Goal: Navigation & Orientation: Find specific page/section

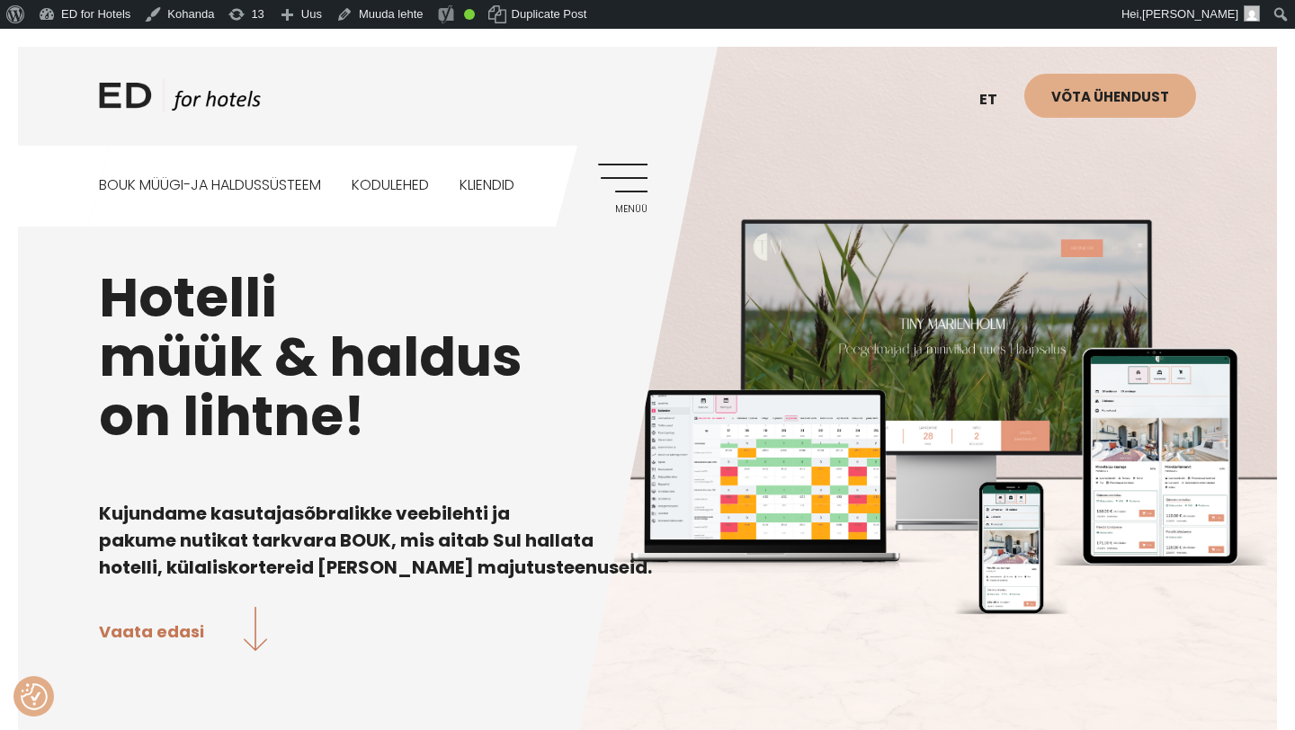
click at [625, 172] on link "Menüü" at bounding box center [622, 188] width 49 height 49
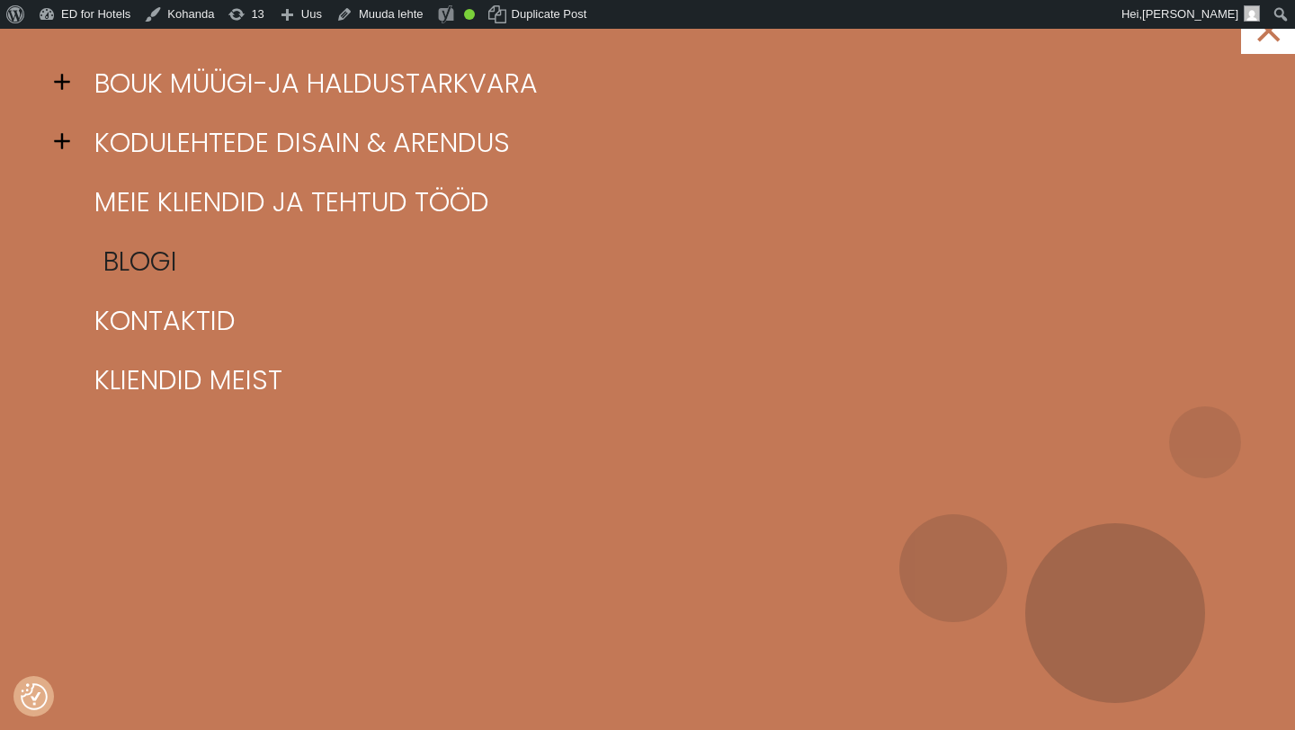
click at [145, 258] on link "Blogi" at bounding box center [670, 261] width 1160 height 59
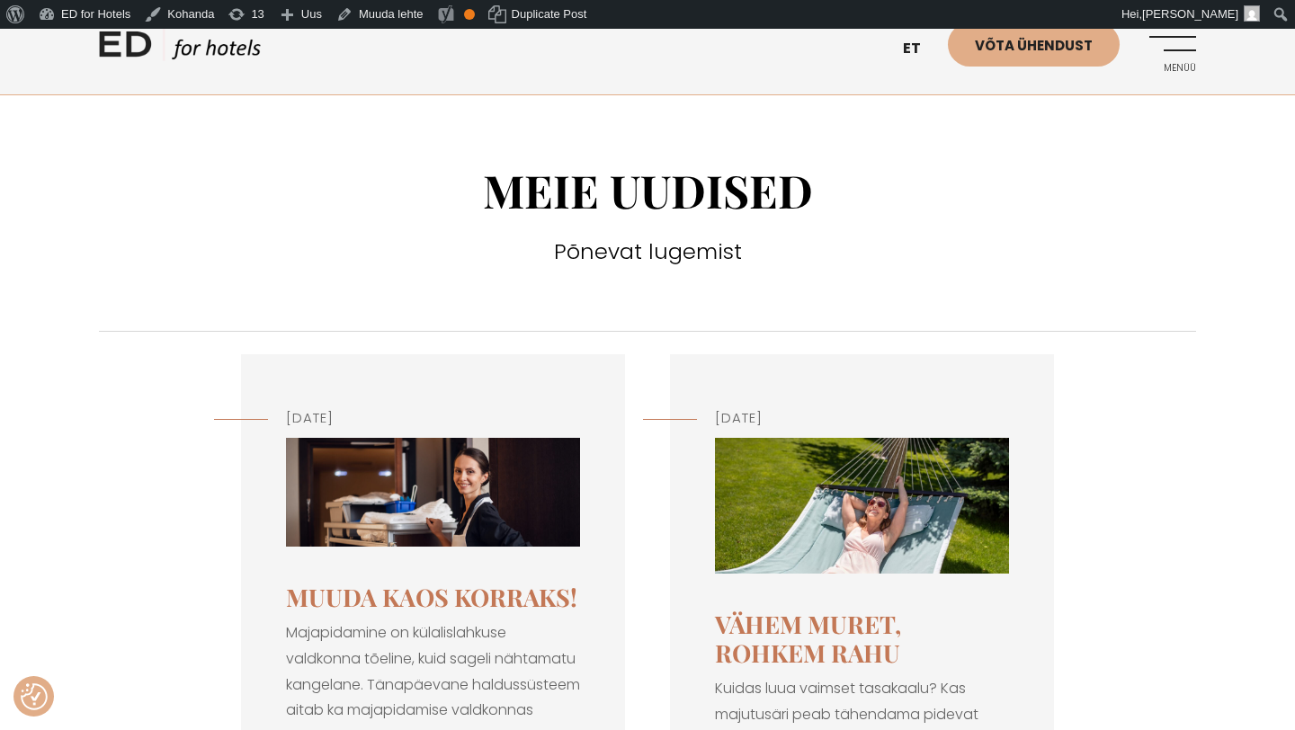
click at [412, 523] on img at bounding box center [433, 492] width 294 height 109
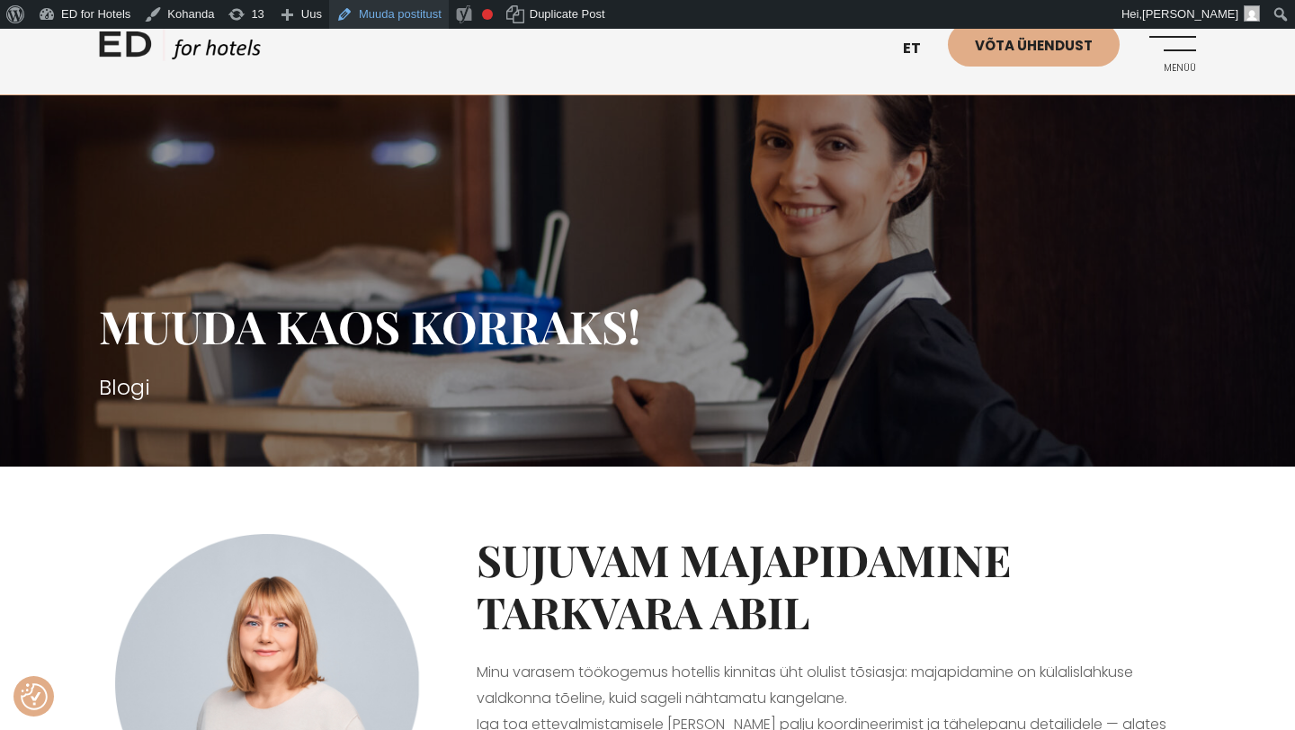
click at [390, 19] on link "Muuda postitust" at bounding box center [389, 14] width 120 height 29
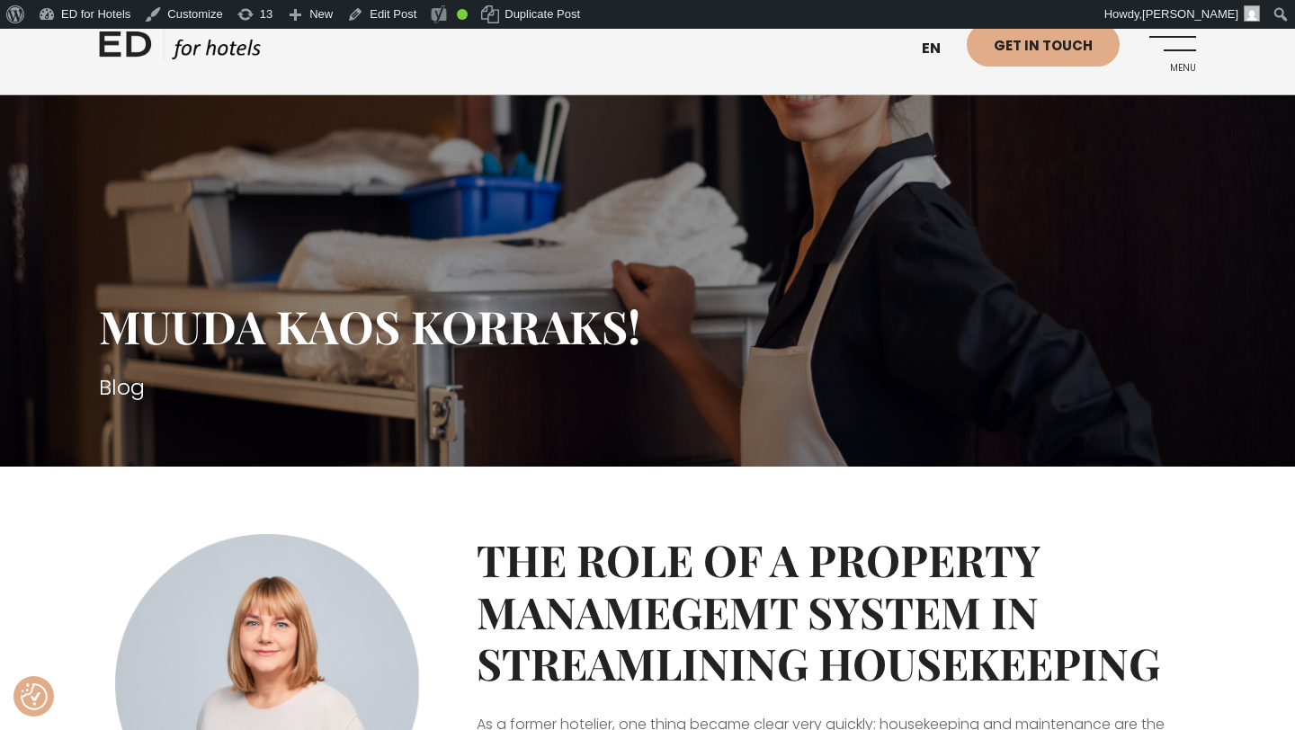
click at [1175, 48] on link "Menu" at bounding box center [1171, 46] width 49 height 49
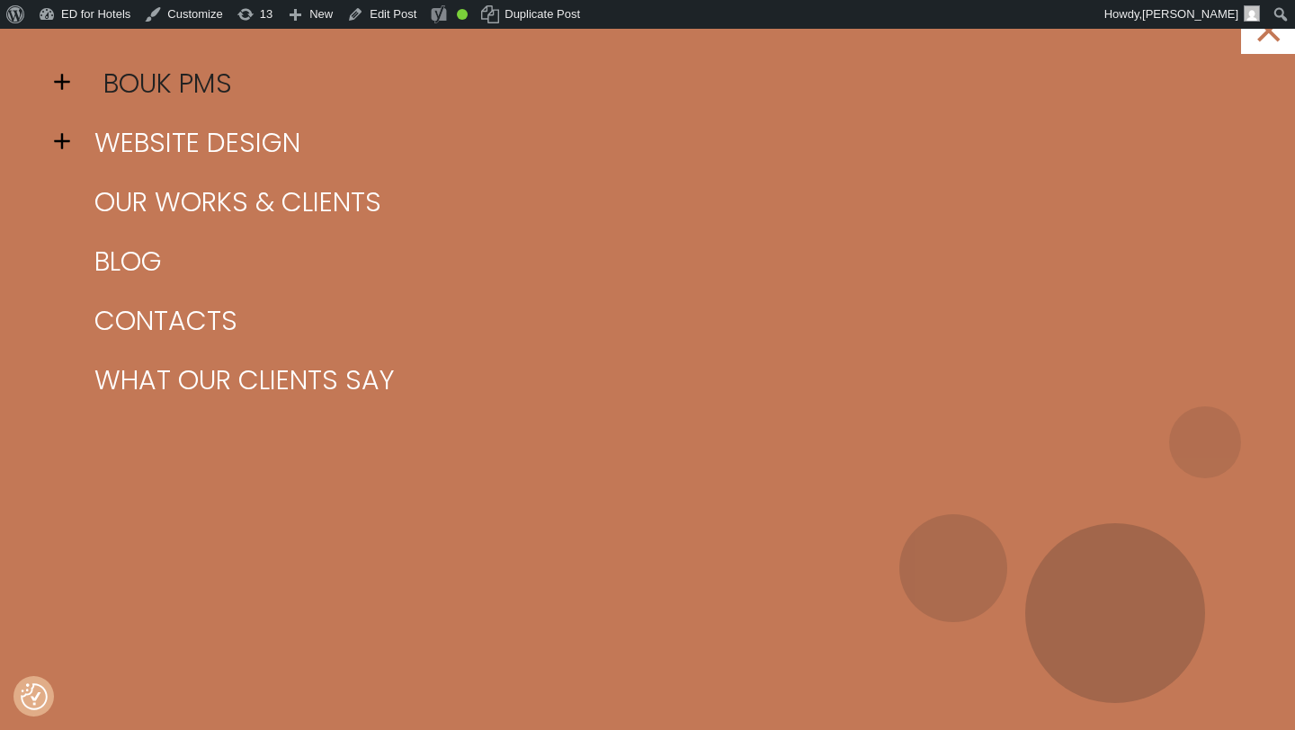
click at [185, 93] on link "BOUK PMS" at bounding box center [670, 83] width 1160 height 59
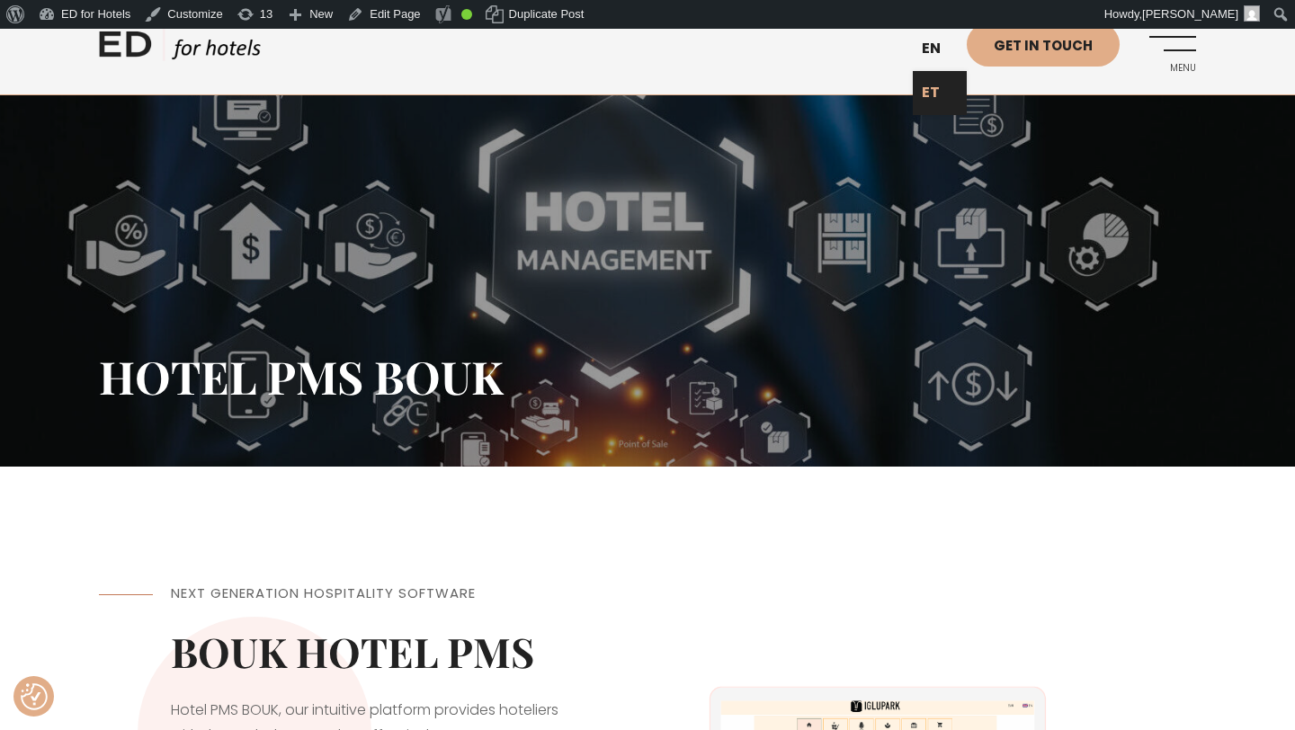
click at [928, 96] on link "ET" at bounding box center [940, 93] width 54 height 44
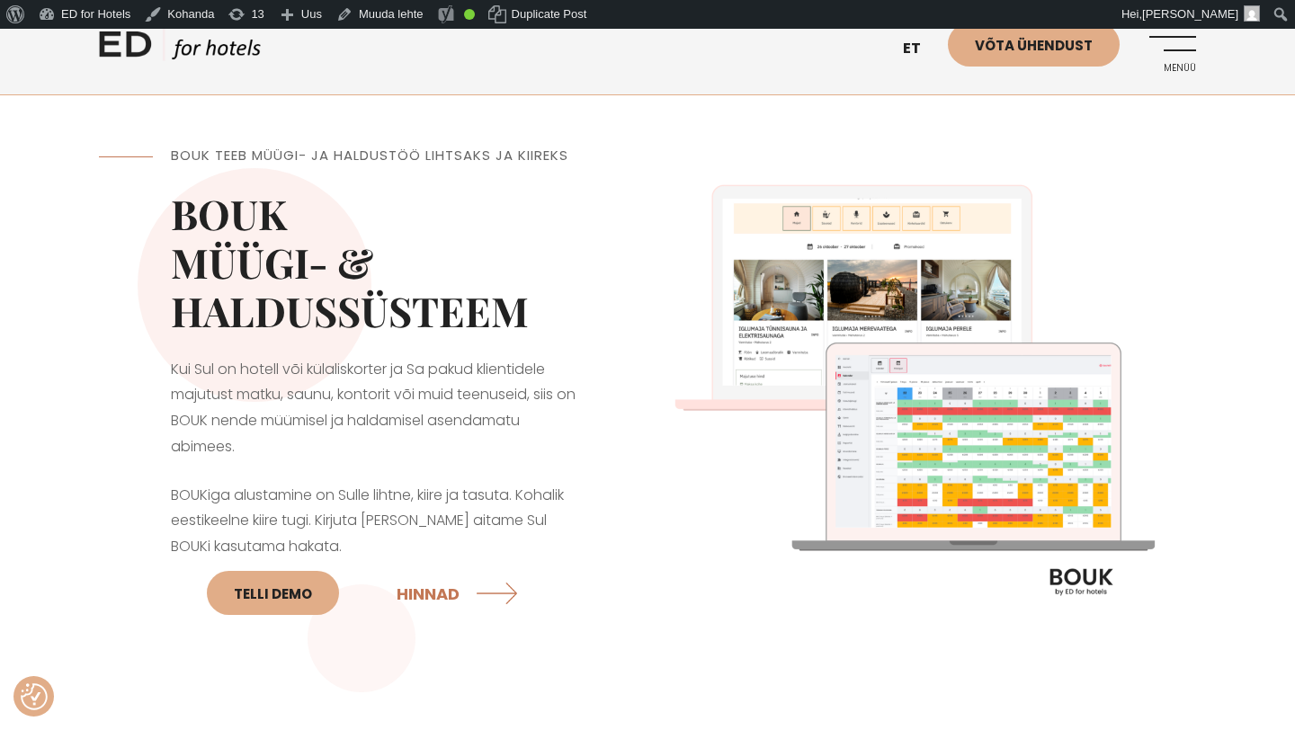
click at [1180, 35] on link "Menüü" at bounding box center [1171, 46] width 49 height 49
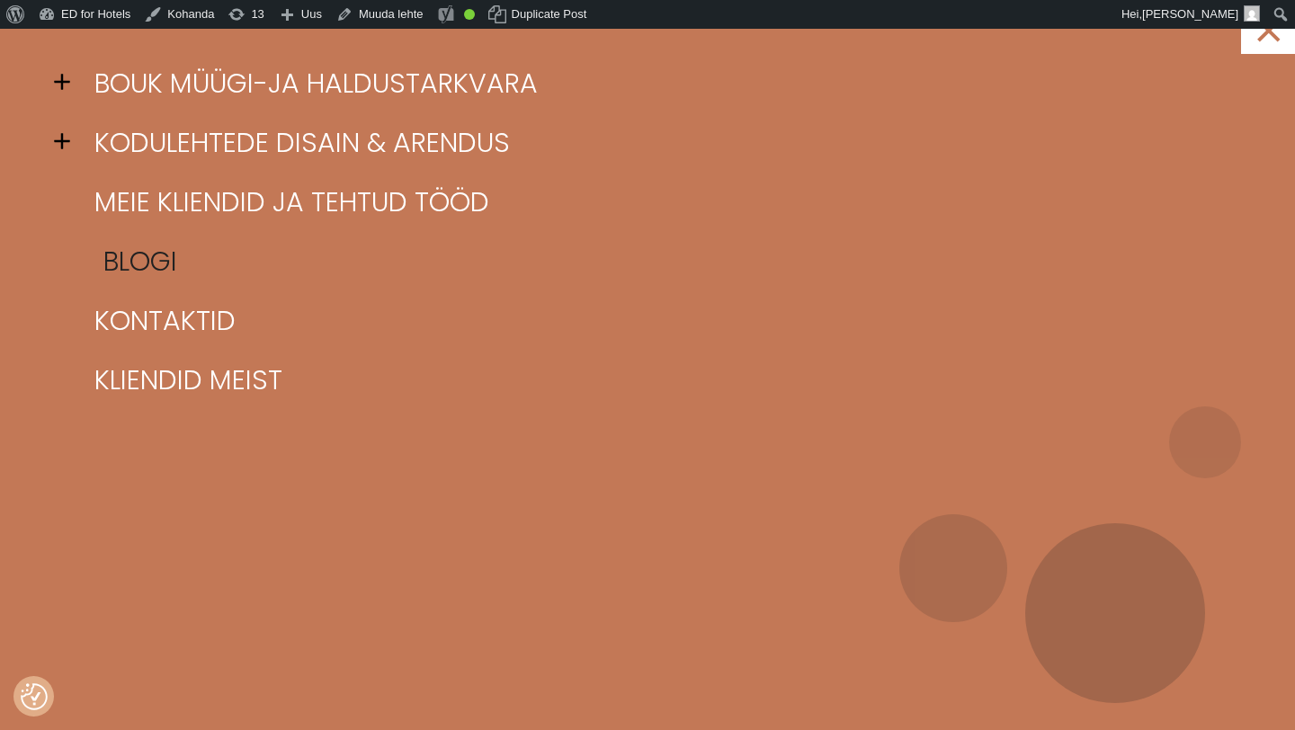
click at [116, 266] on link "Blogi" at bounding box center [670, 261] width 1160 height 59
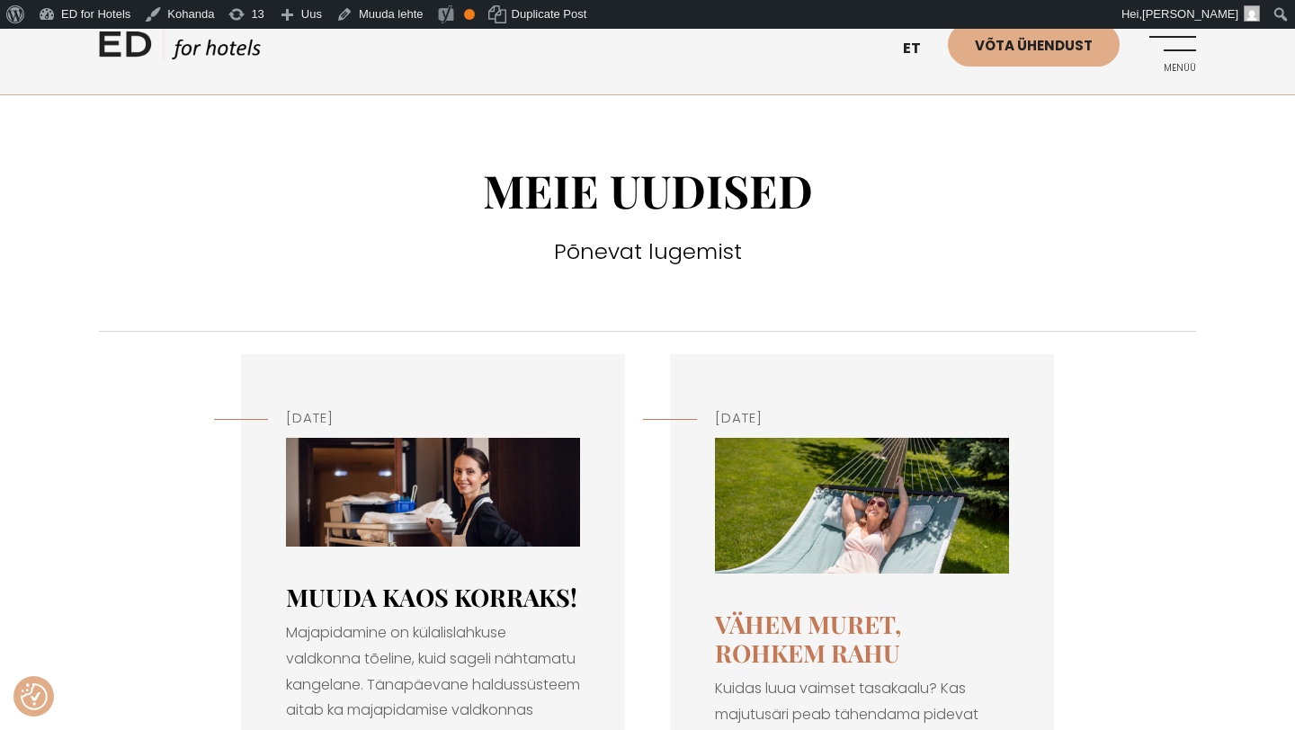
click at [389, 601] on link "Muuda kaos korraks!" at bounding box center [431, 597] width 291 height 32
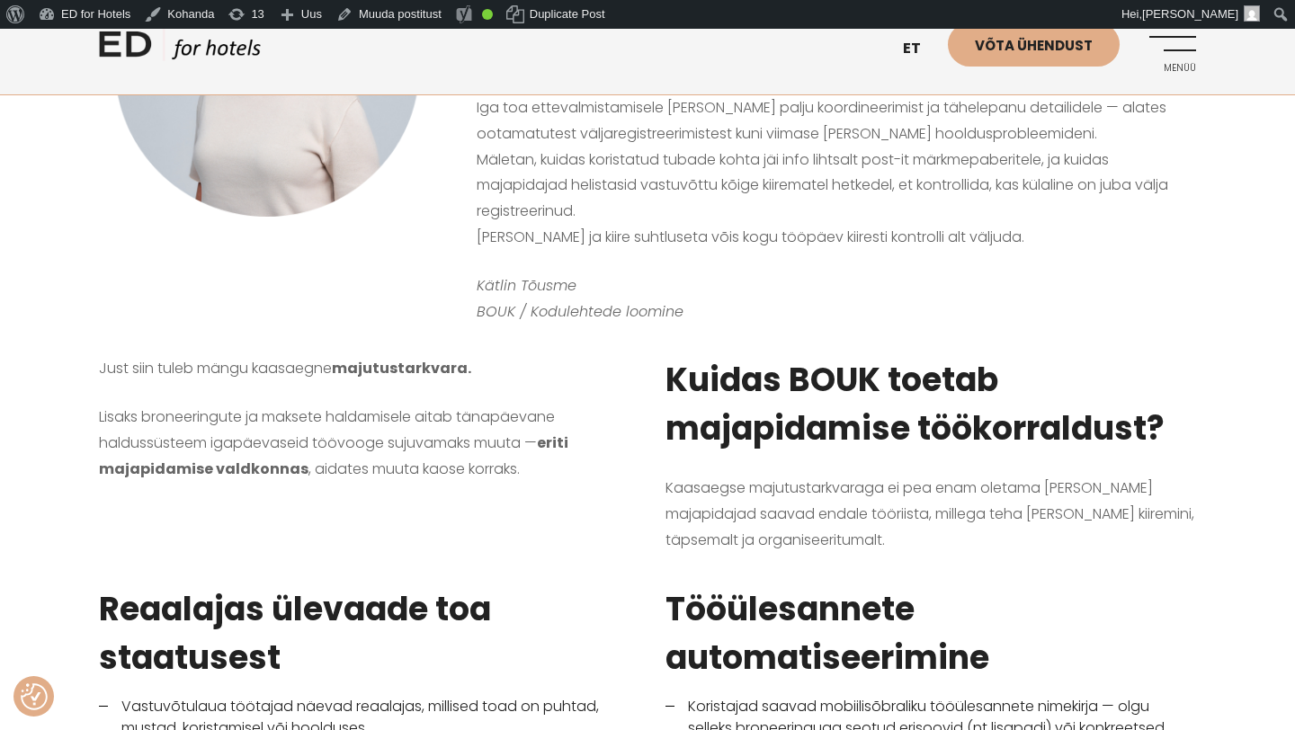
scroll to position [711, 0]
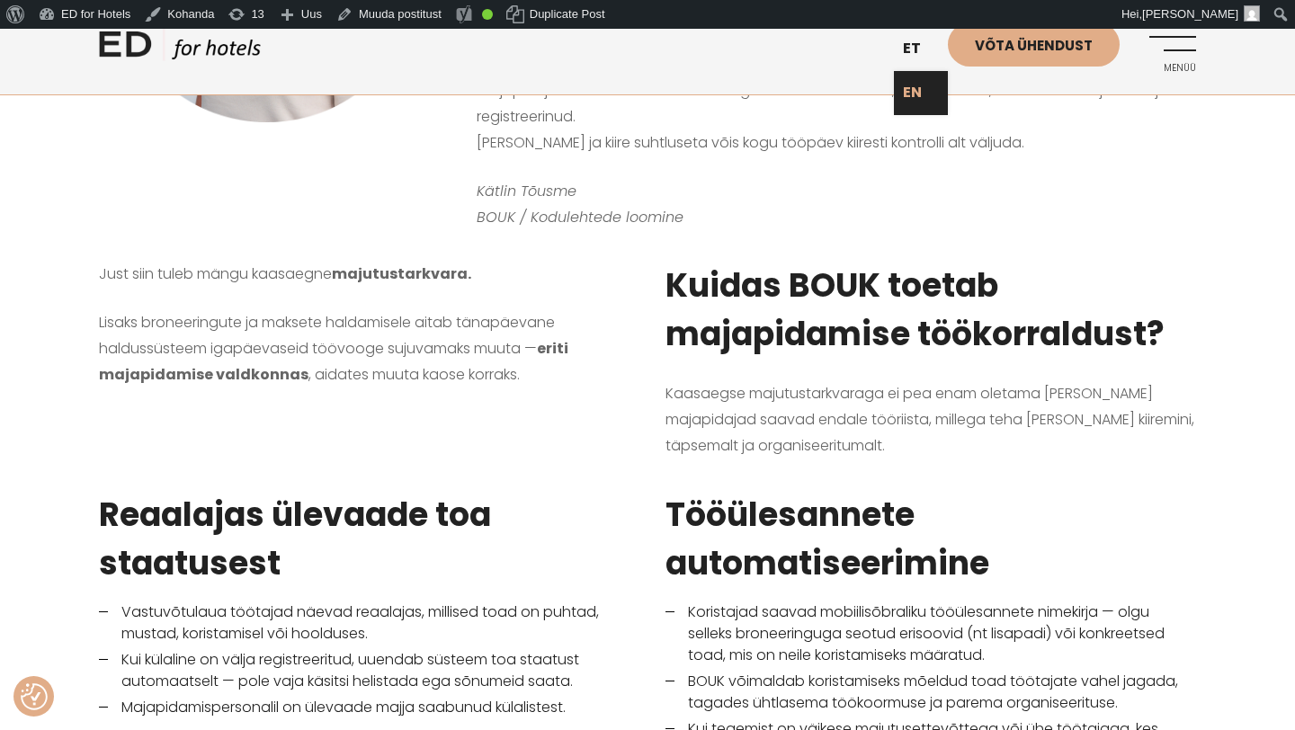
click at [914, 93] on link "EN" at bounding box center [921, 93] width 54 height 44
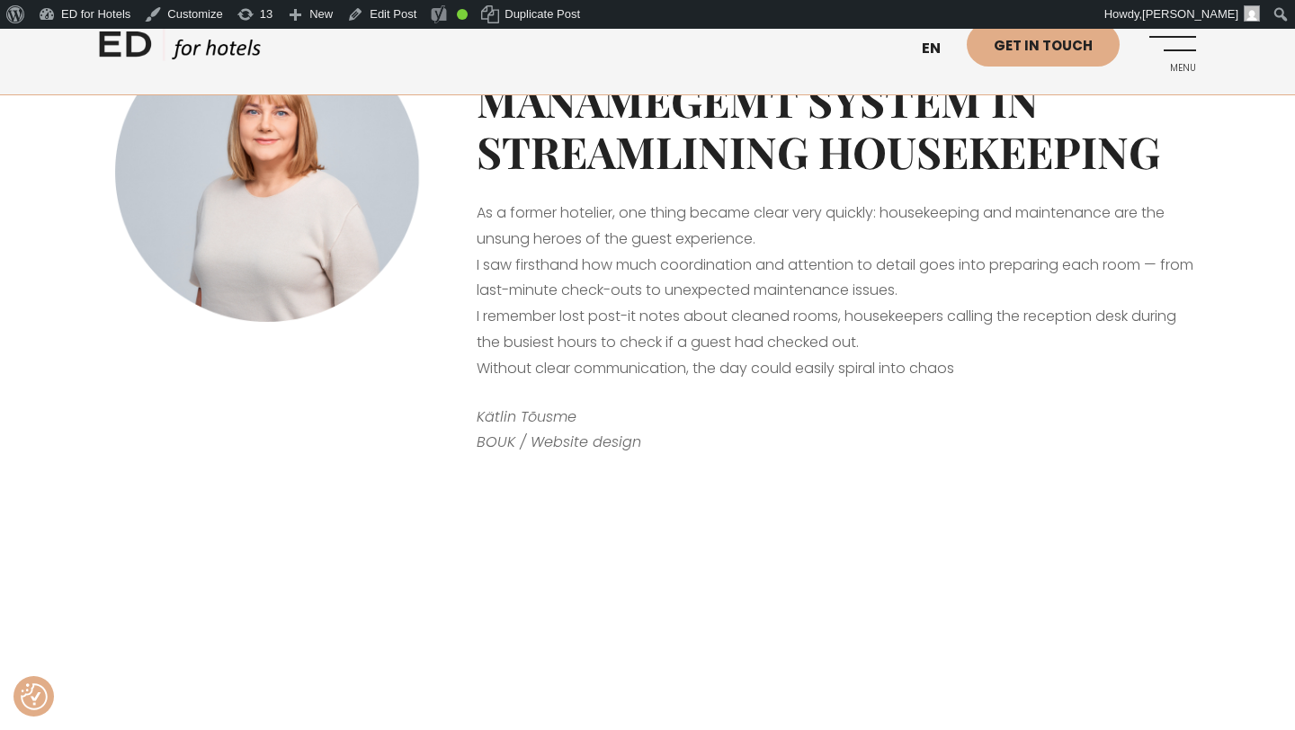
scroll to position [651, 0]
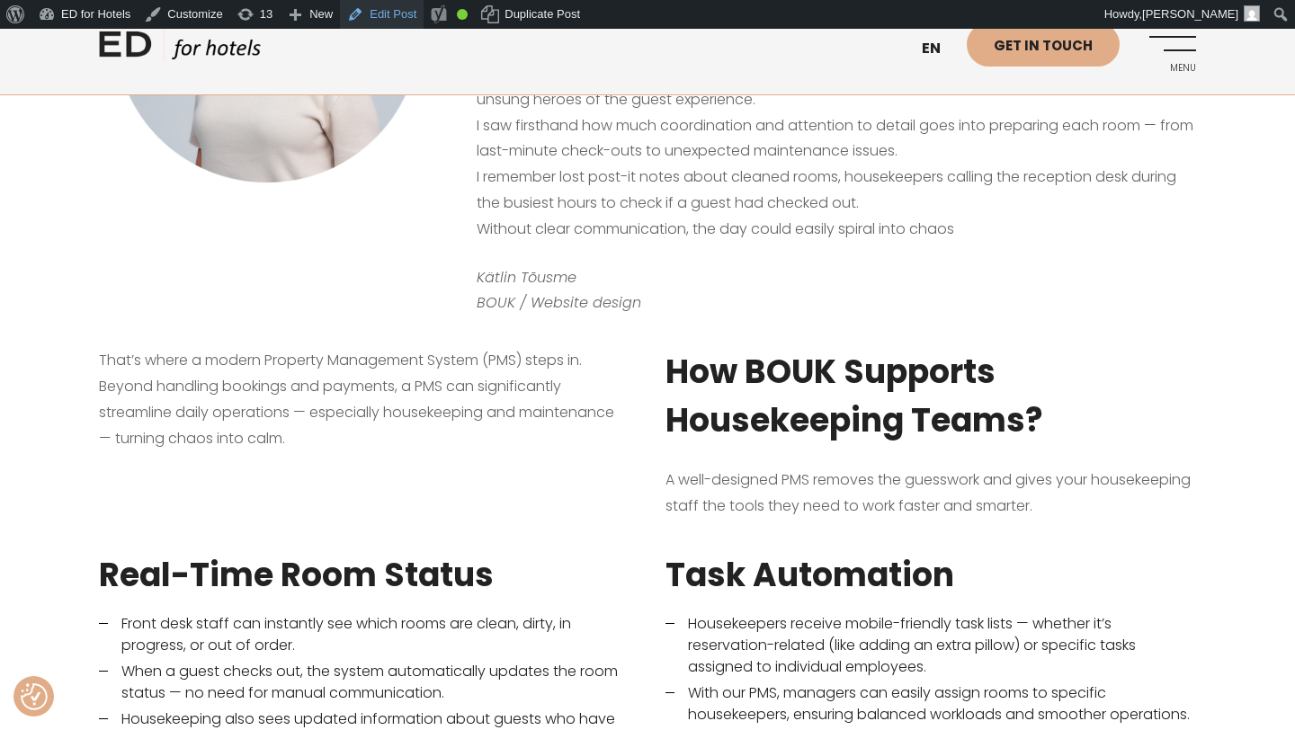
click at [403, 13] on link "Edit Post" at bounding box center [382, 14] width 84 height 29
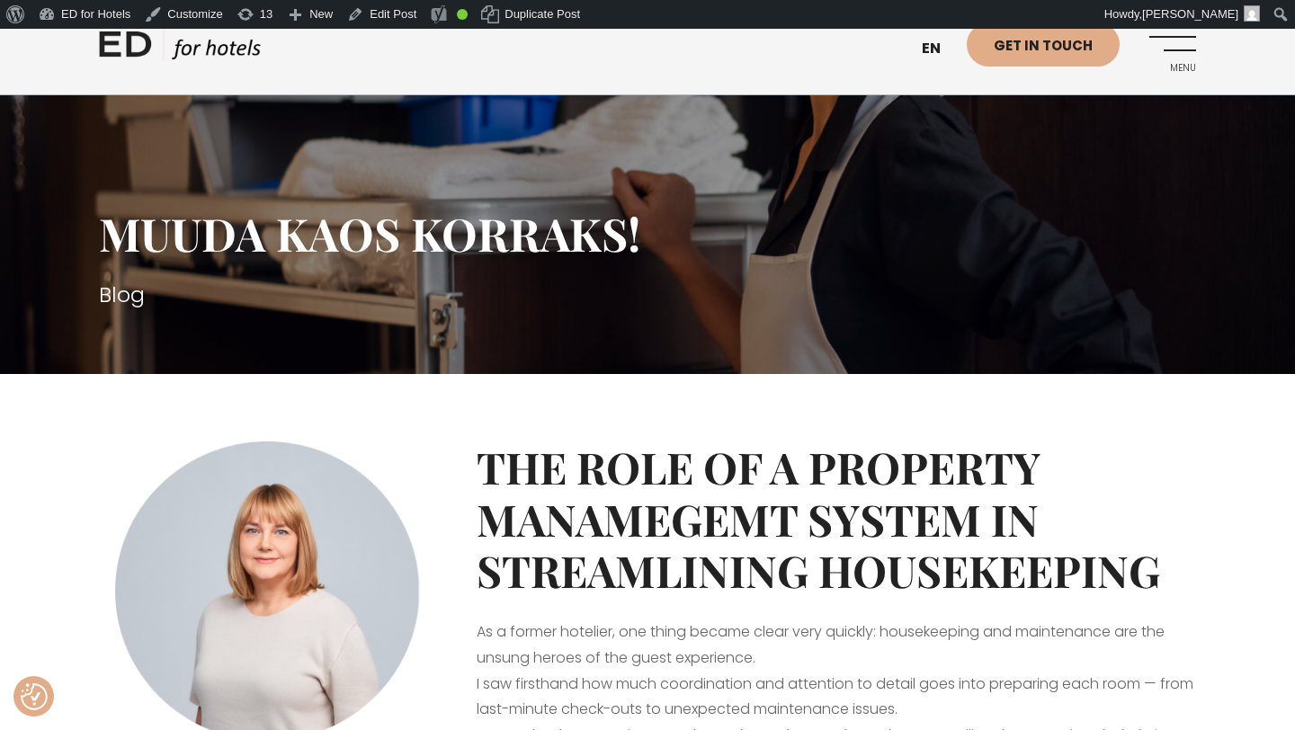
scroll to position [104, 0]
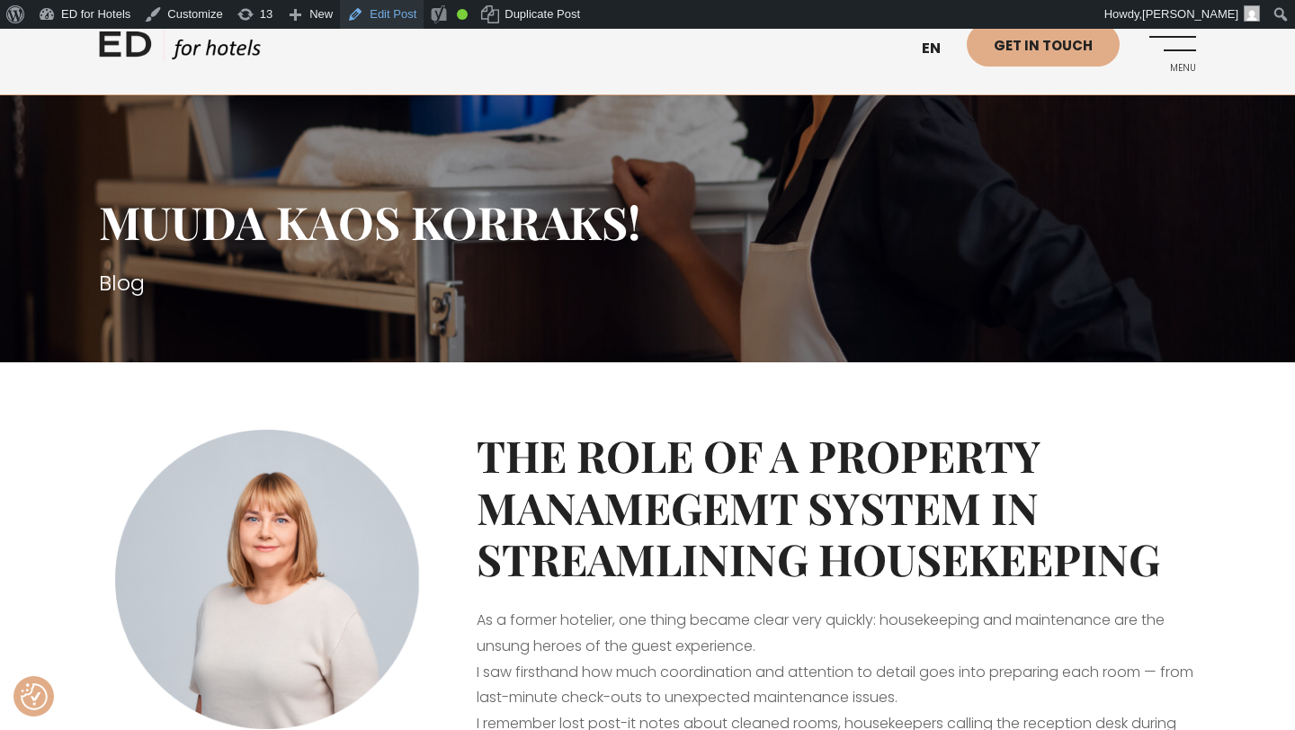
click at [398, 17] on link "Edit Post" at bounding box center [382, 14] width 84 height 29
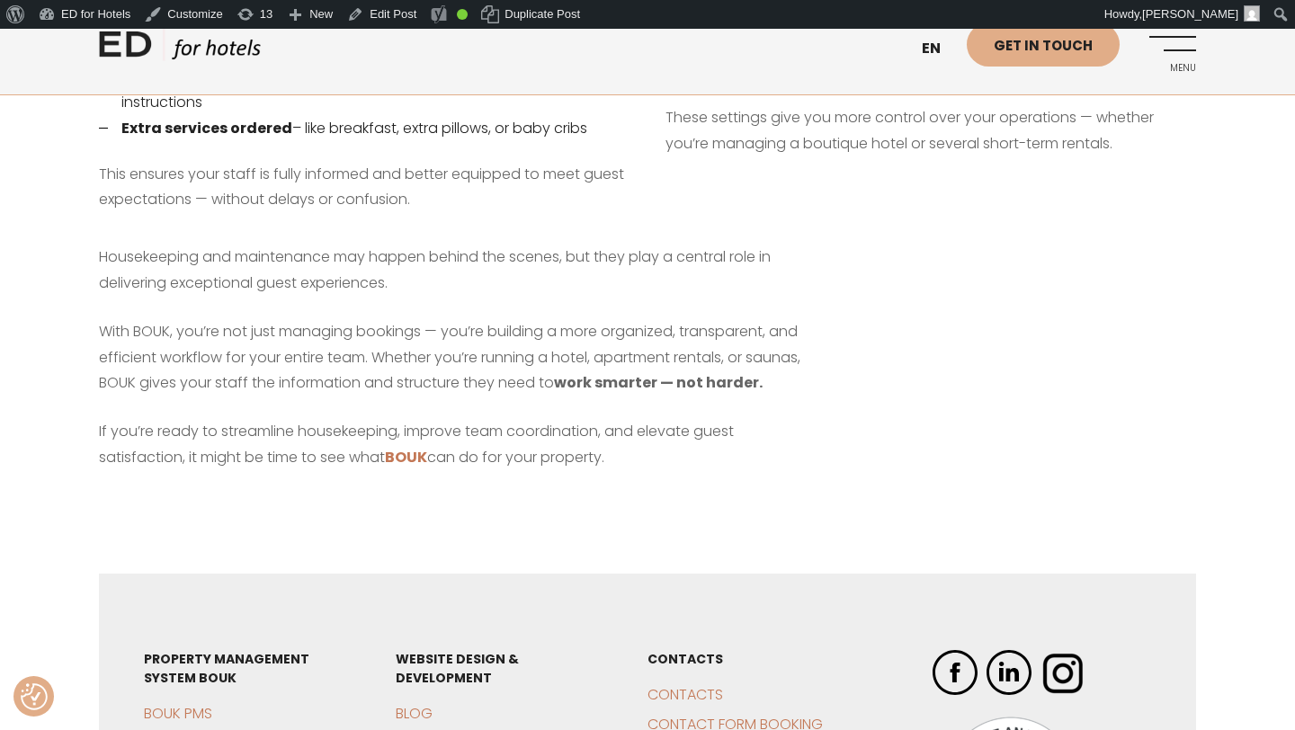
scroll to position [1650, 0]
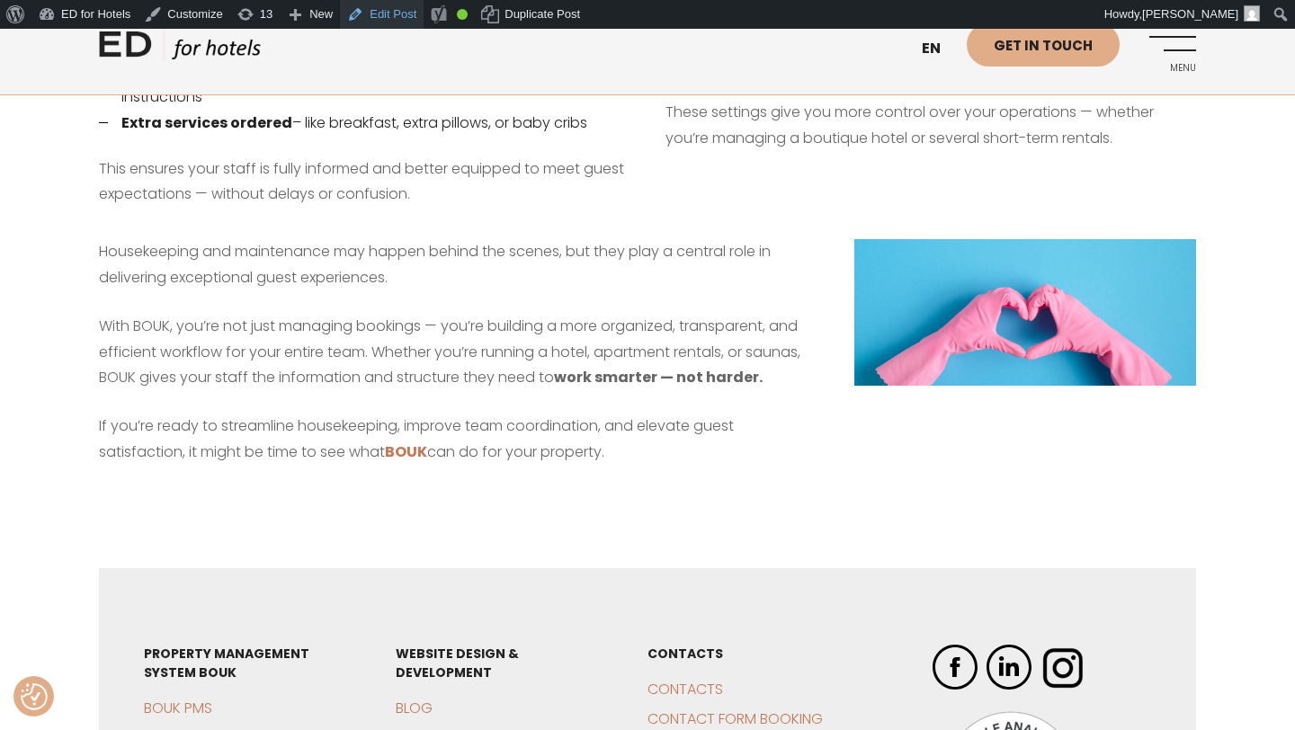
click at [403, 14] on link "Edit Post" at bounding box center [382, 14] width 84 height 29
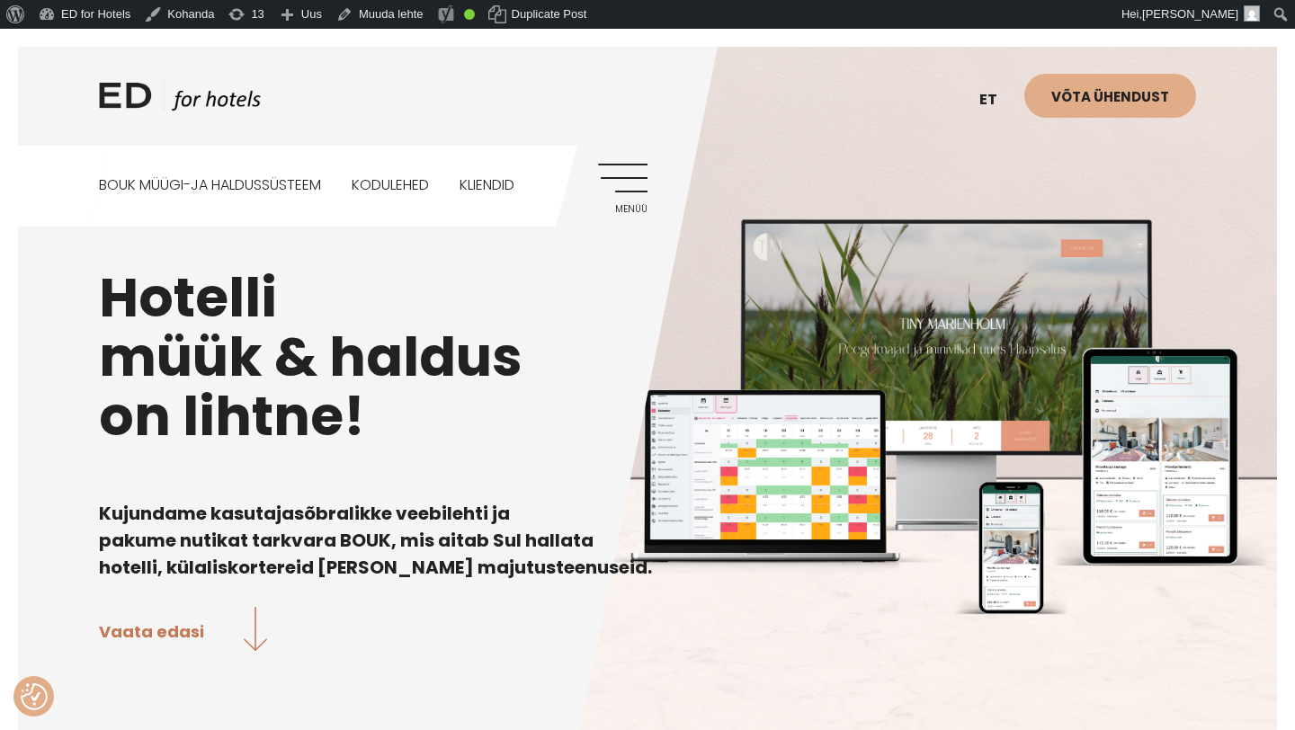
click at [637, 174] on link "Menüü" at bounding box center [622, 188] width 49 height 49
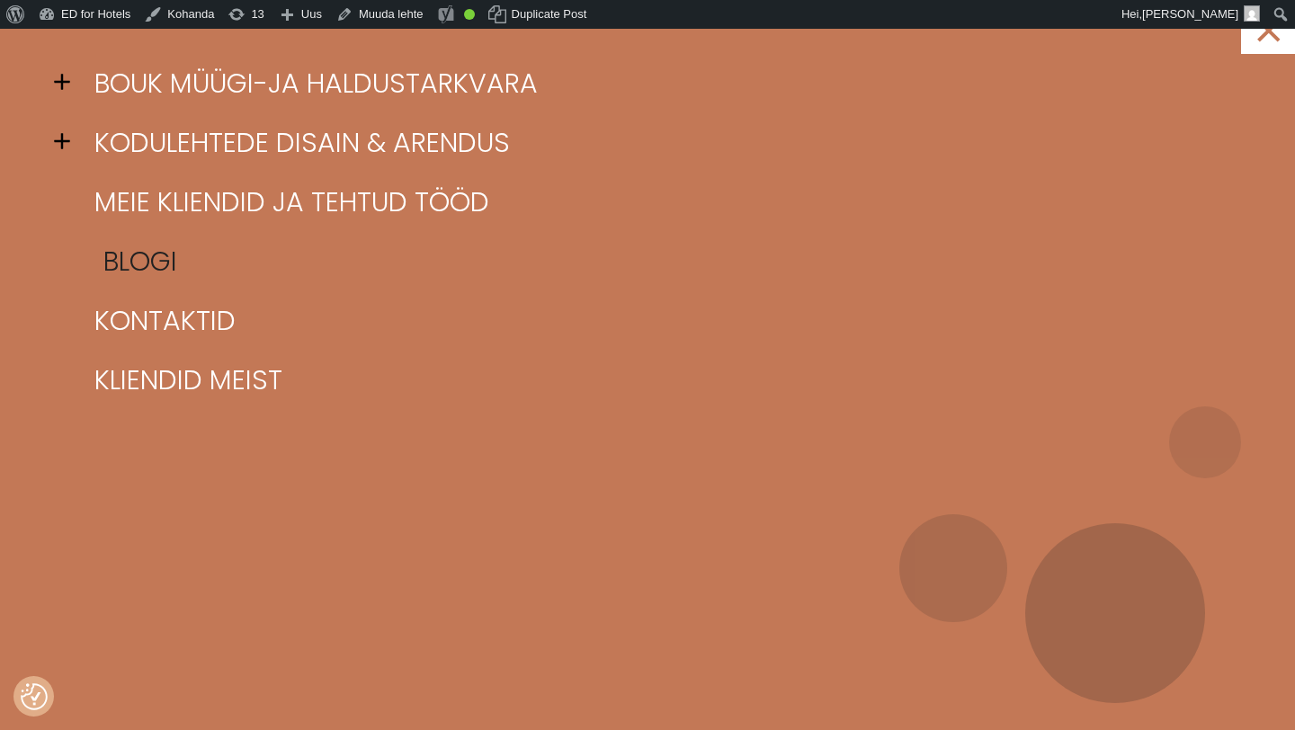
click at [159, 251] on link "Blogi" at bounding box center [670, 261] width 1160 height 59
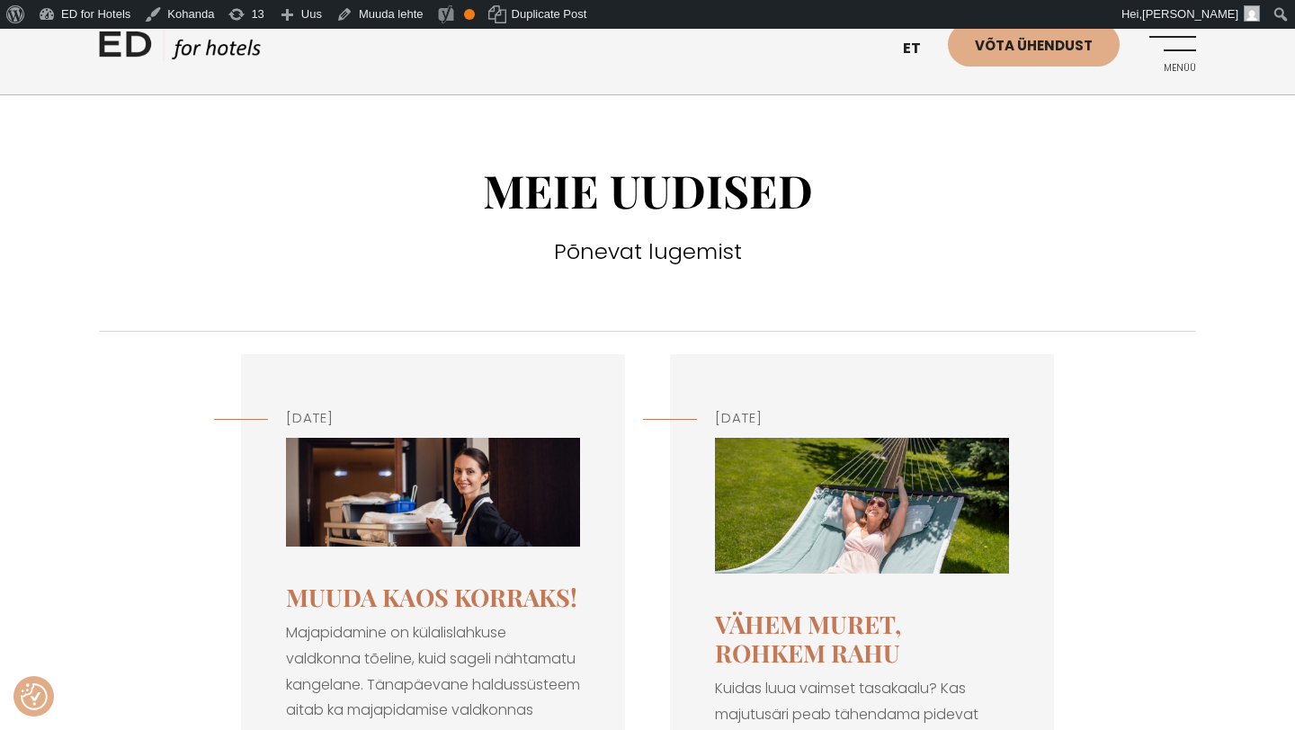
click at [452, 538] on img at bounding box center [433, 492] width 294 height 109
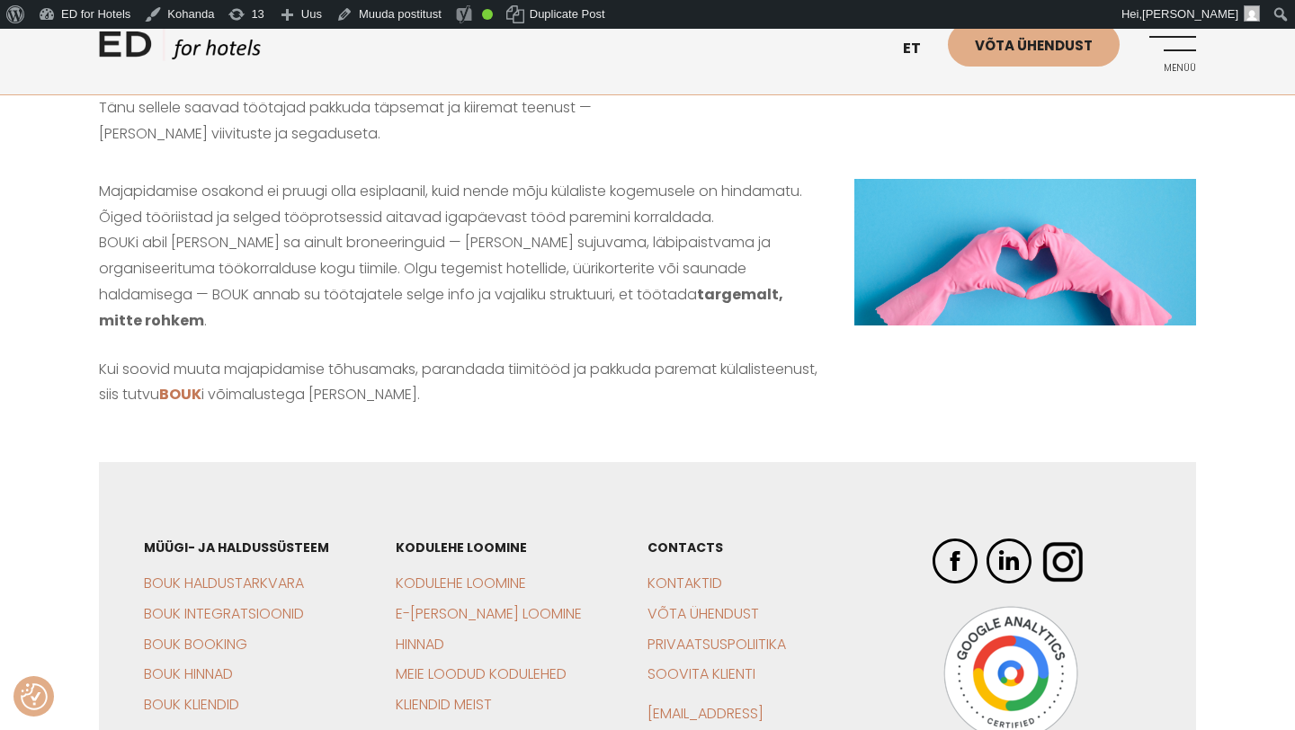
scroll to position [1774, 0]
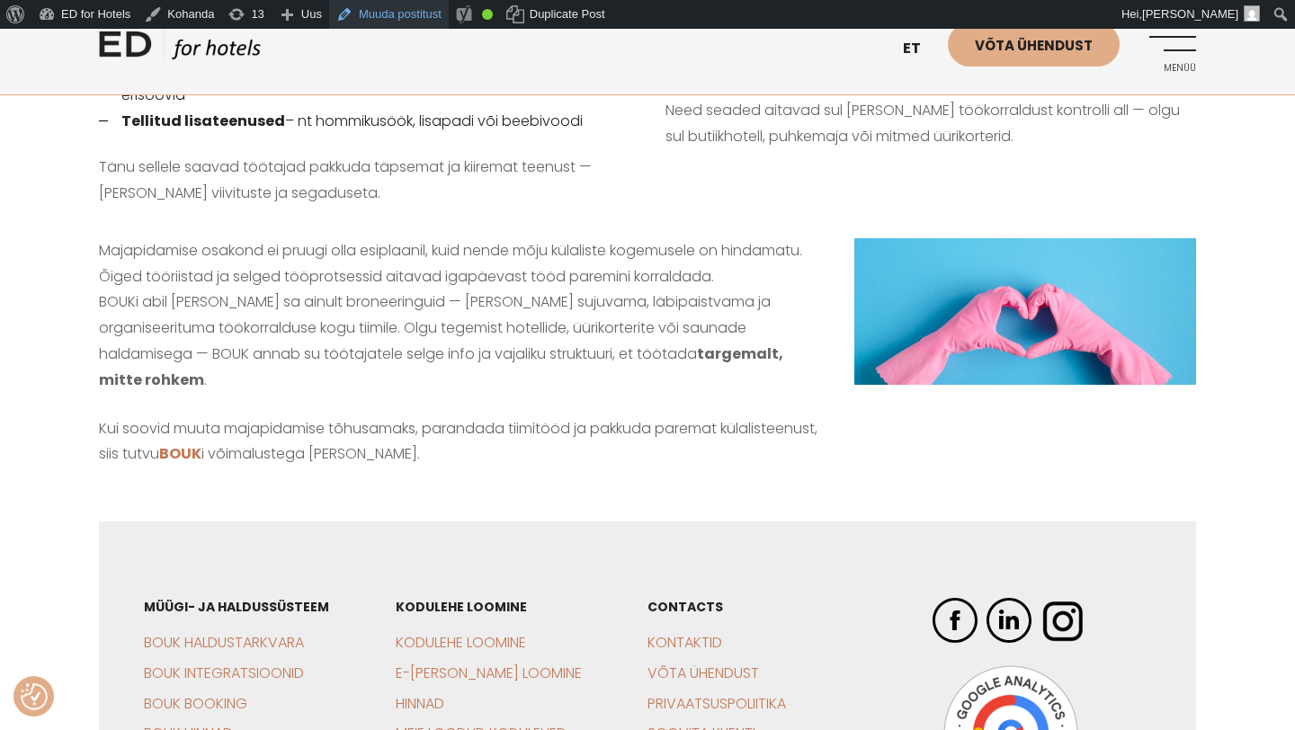
click at [413, 17] on link "Muuda postitust" at bounding box center [389, 14] width 120 height 29
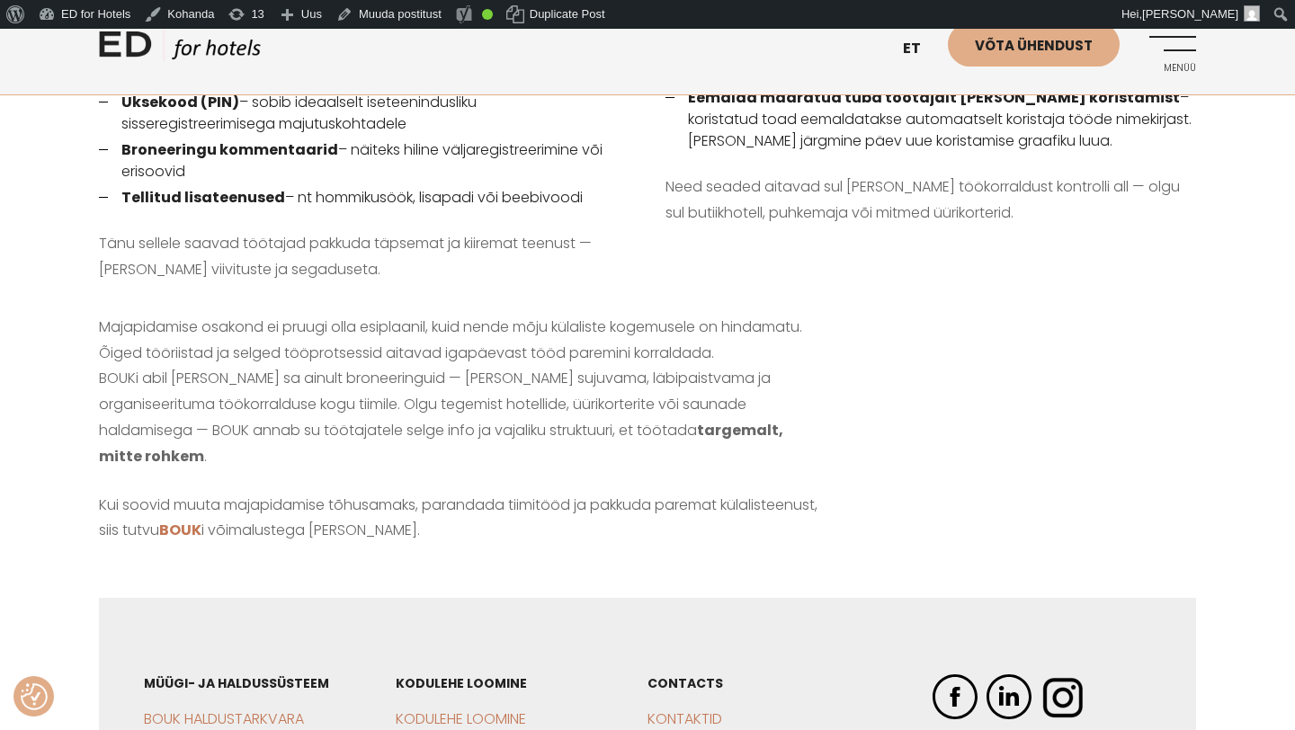
scroll to position [1680, 0]
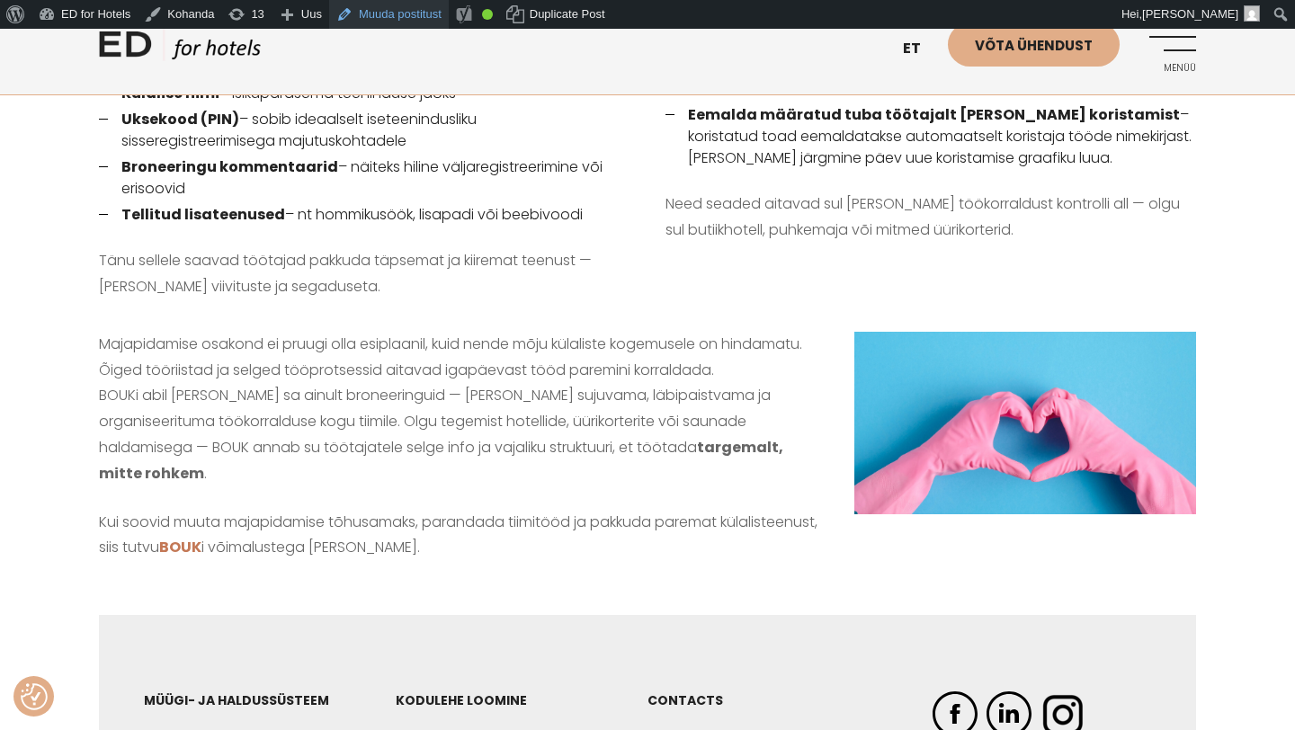
click at [402, 15] on link "Muuda postitust" at bounding box center [389, 14] width 120 height 29
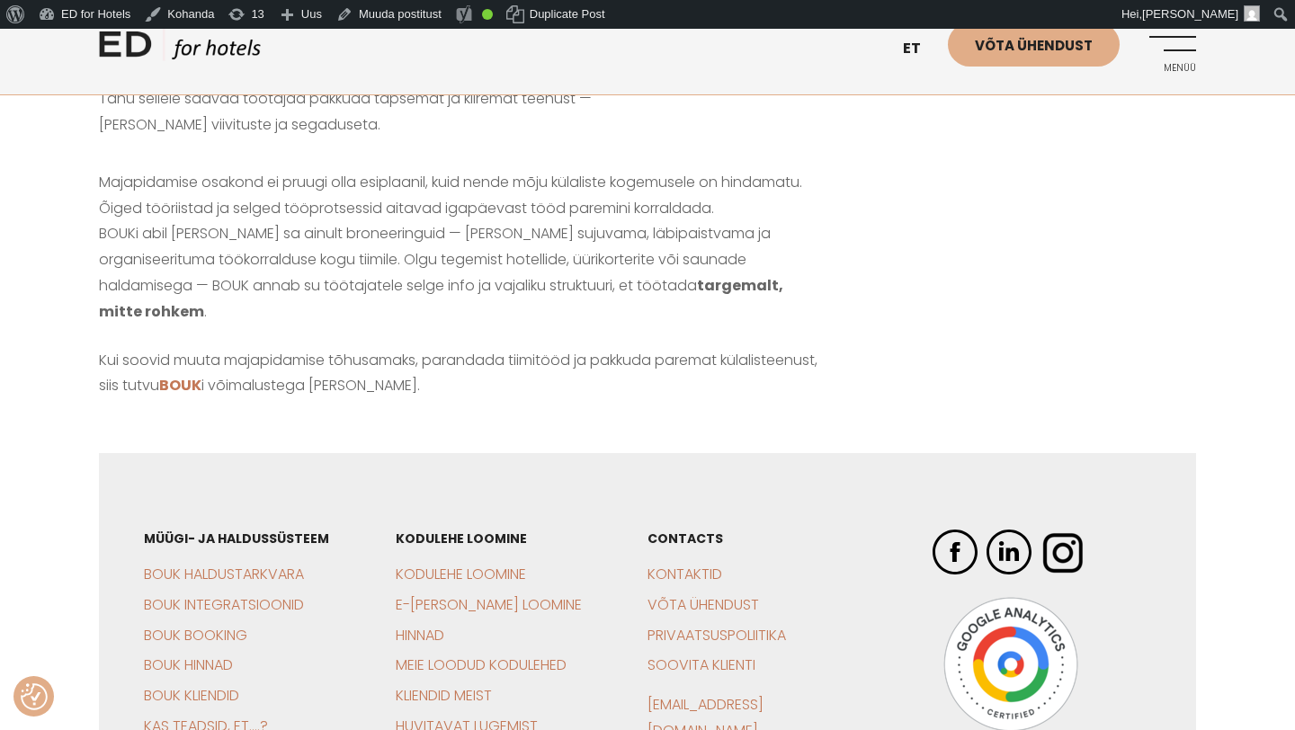
scroll to position [1804, 0]
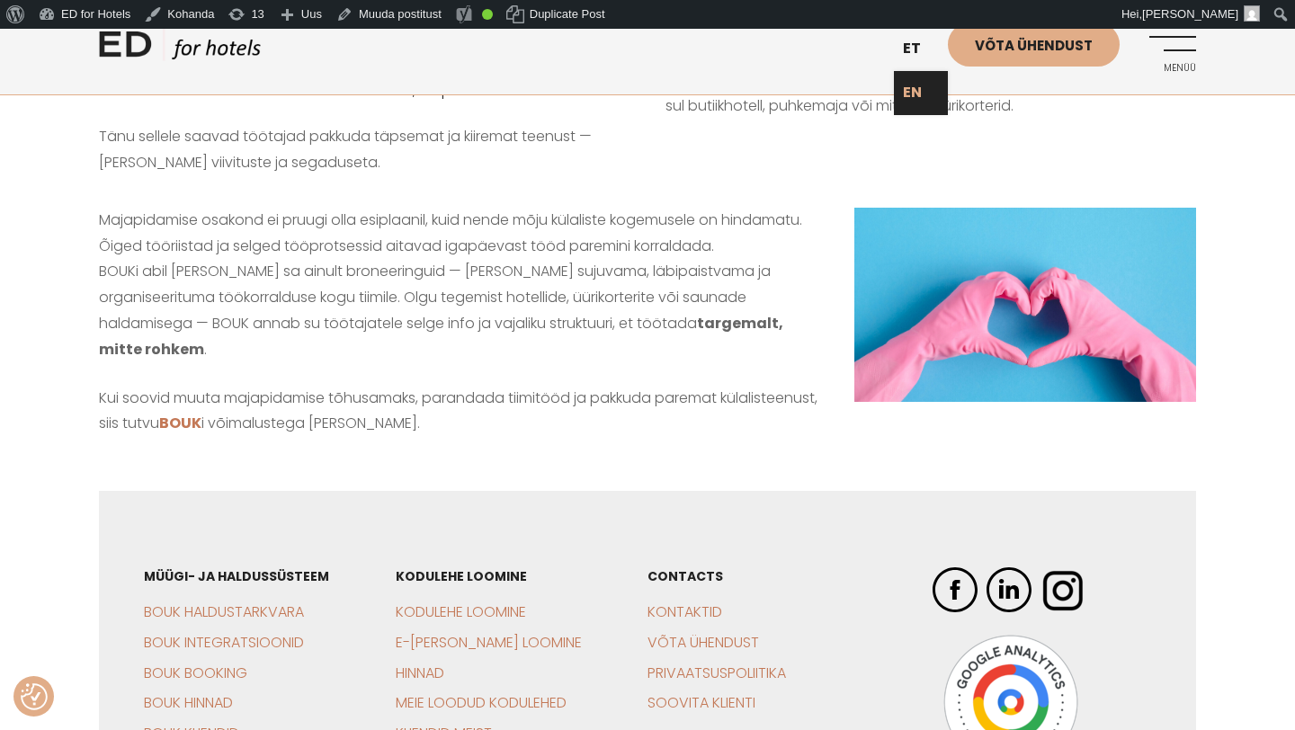
click at [917, 81] on link "EN" at bounding box center [921, 93] width 54 height 44
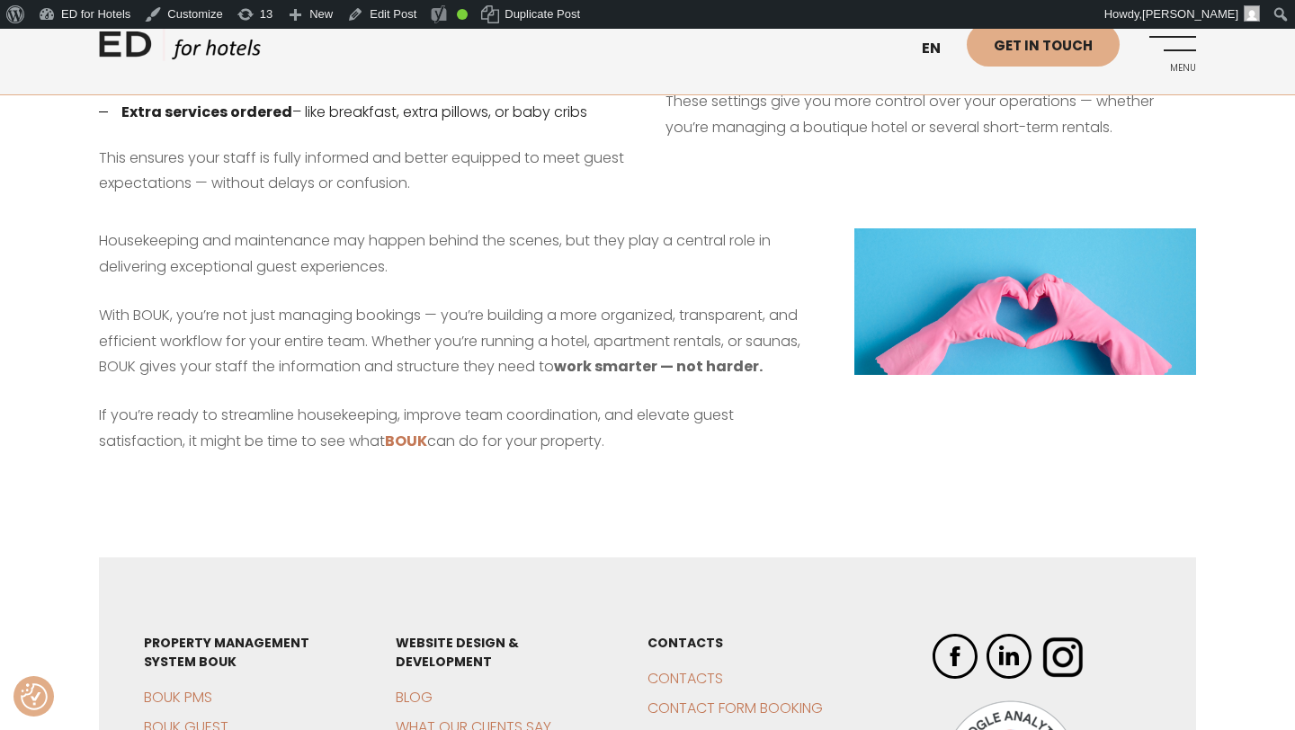
scroll to position [1664, 0]
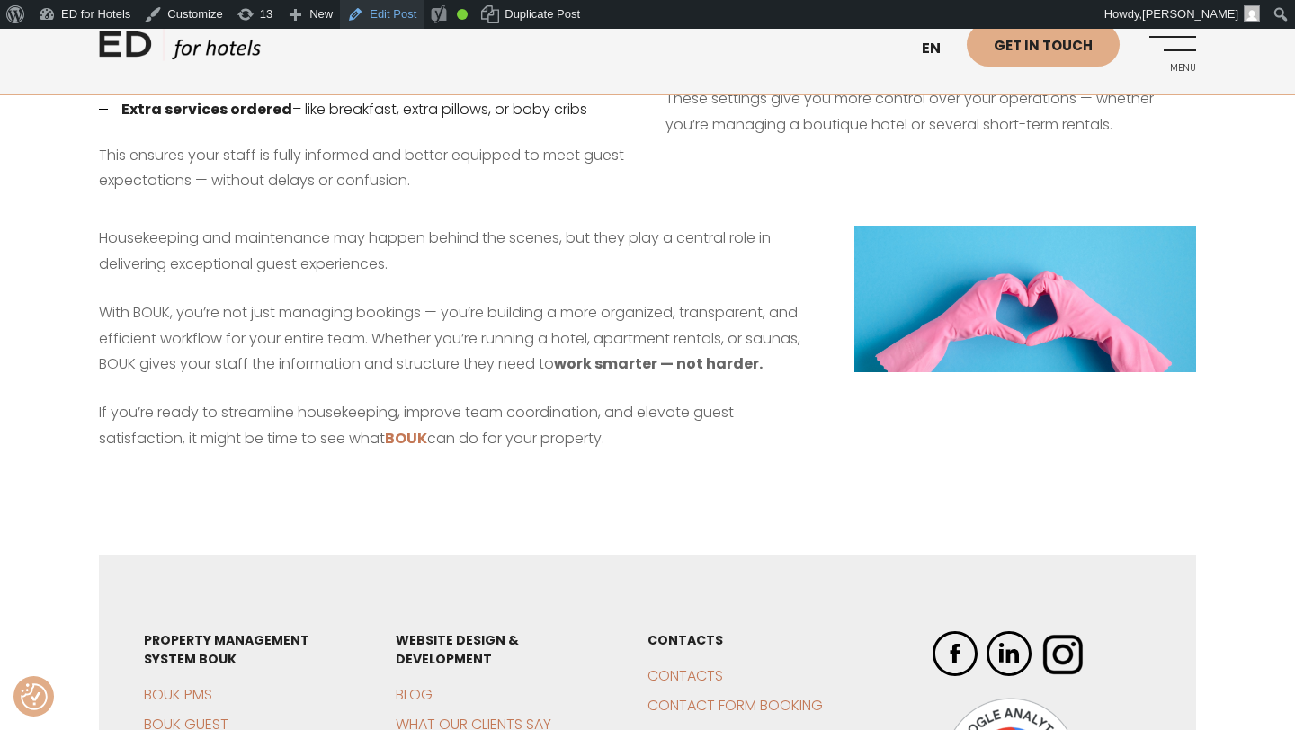
click at [402, 17] on link "Edit Post" at bounding box center [382, 14] width 84 height 29
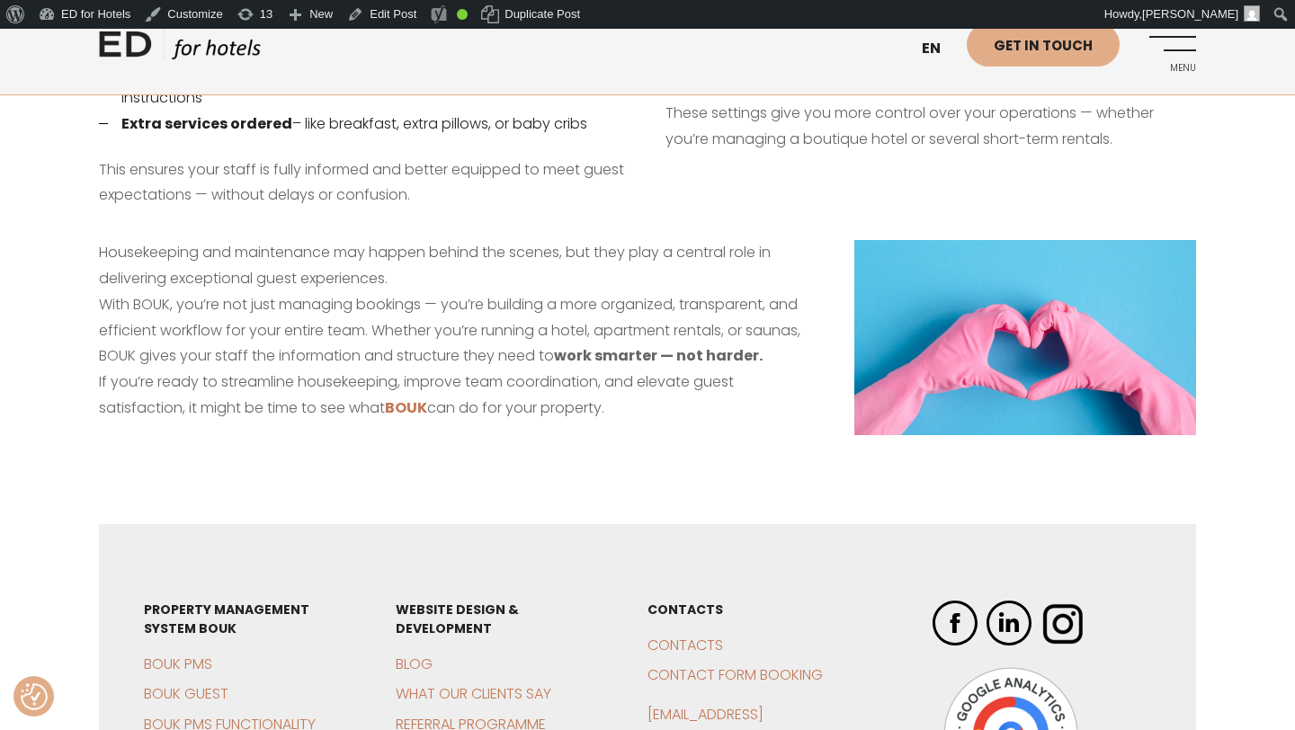
scroll to position [1558, 0]
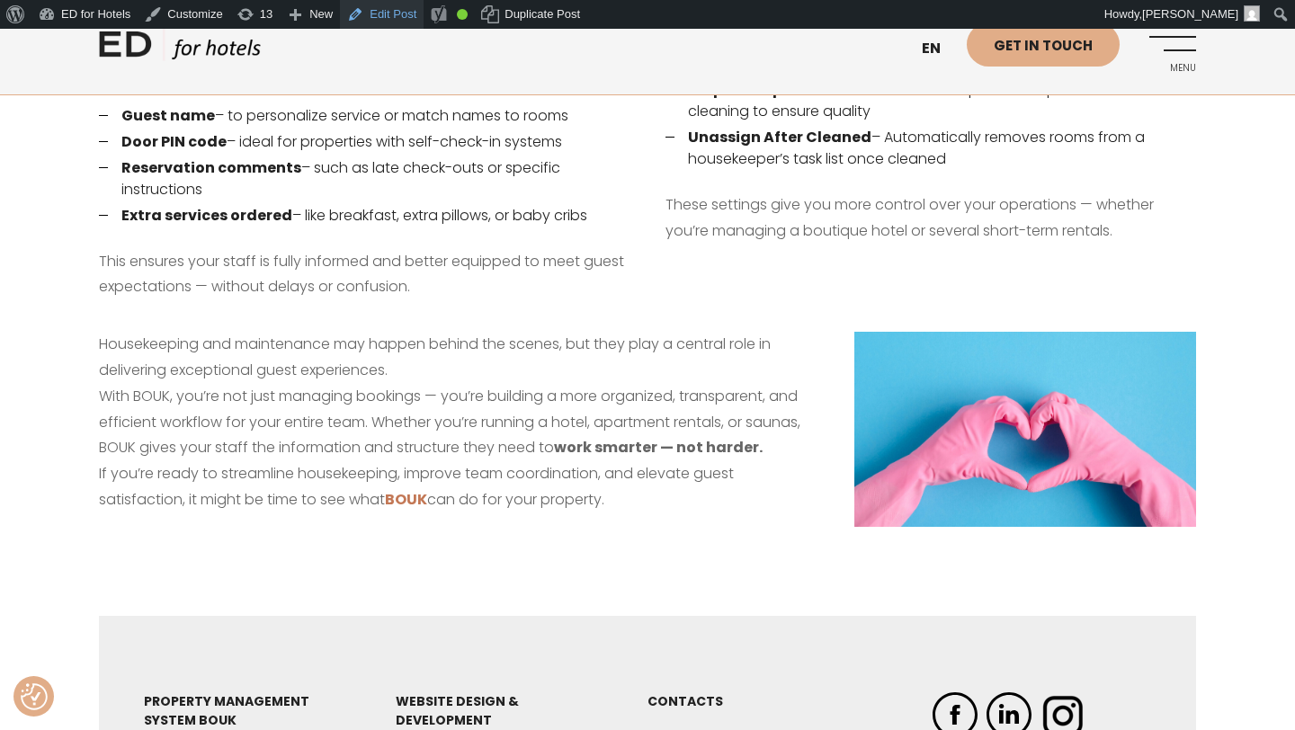
click at [398, 16] on link "Edit Post" at bounding box center [382, 14] width 84 height 29
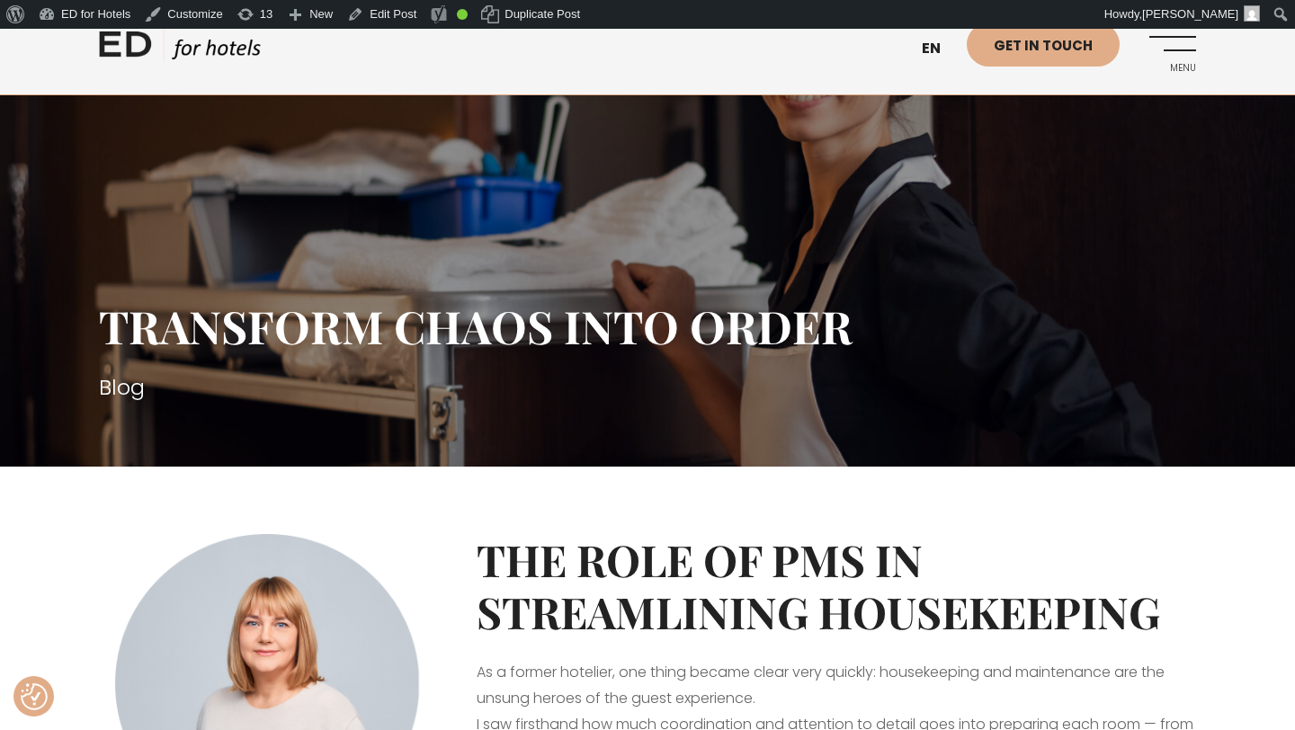
click at [181, 48] on link "ED HOTELS" at bounding box center [180, 49] width 162 height 45
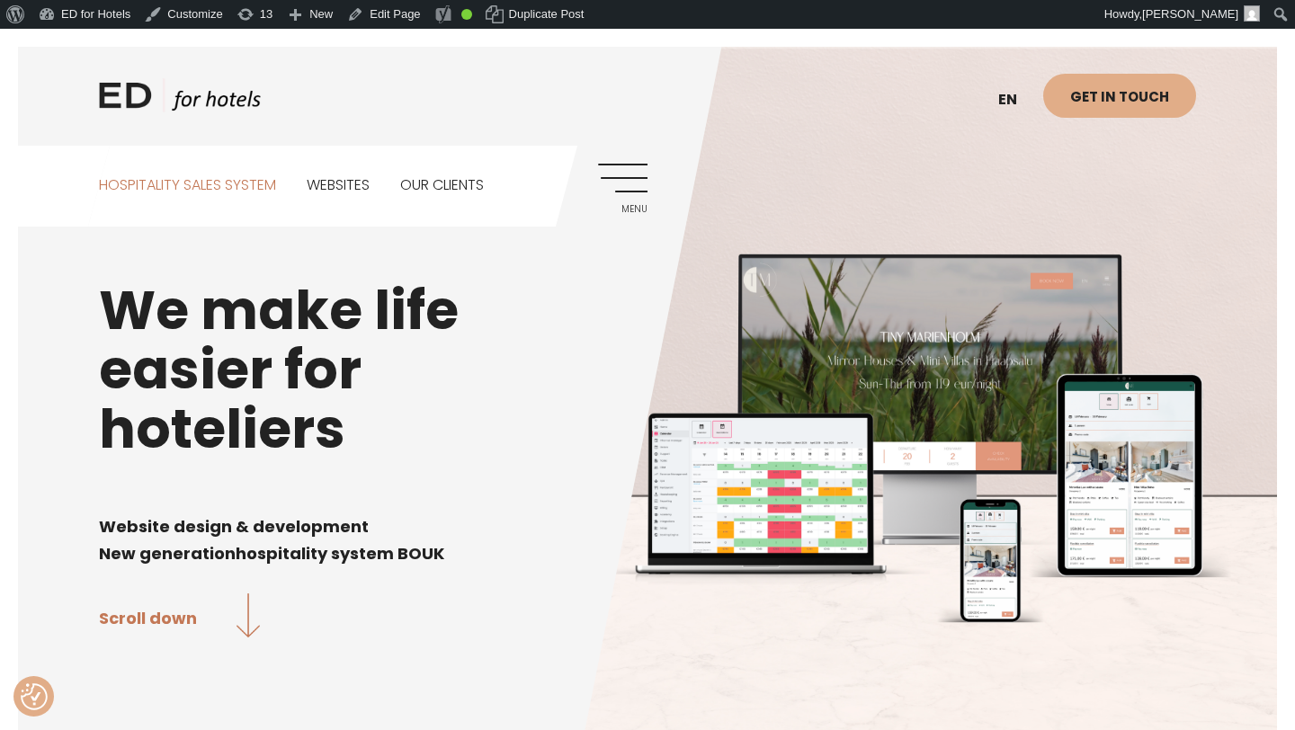
click at [243, 187] on link "Hospitality sales system" at bounding box center [187, 186] width 177 height 80
